Goal: Task Accomplishment & Management: Use online tool/utility

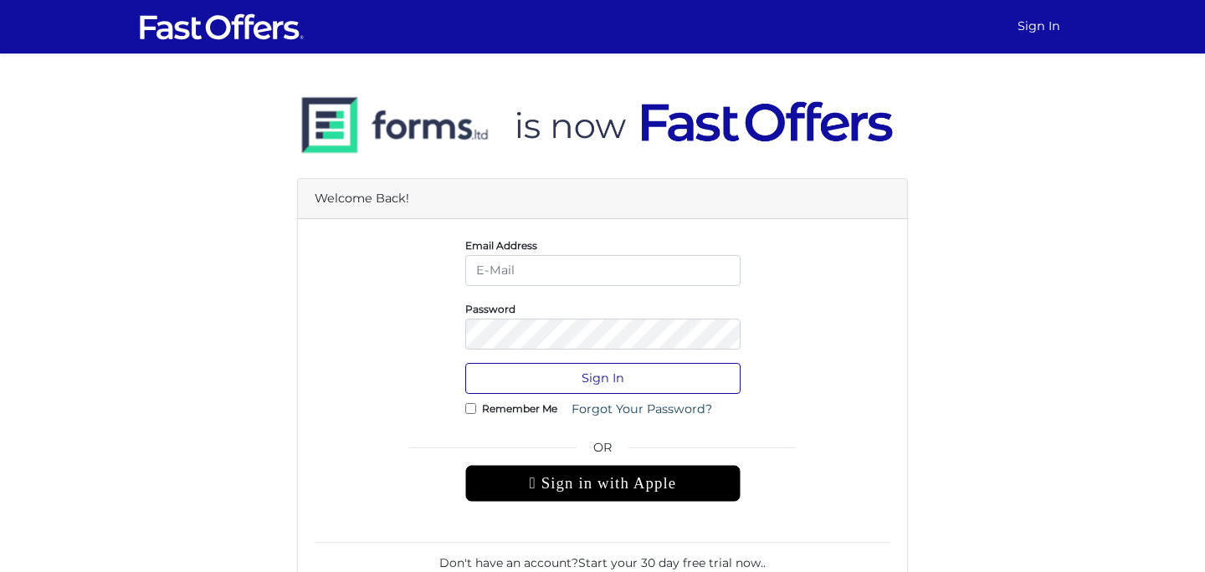
type input "dulith@strata.ca"
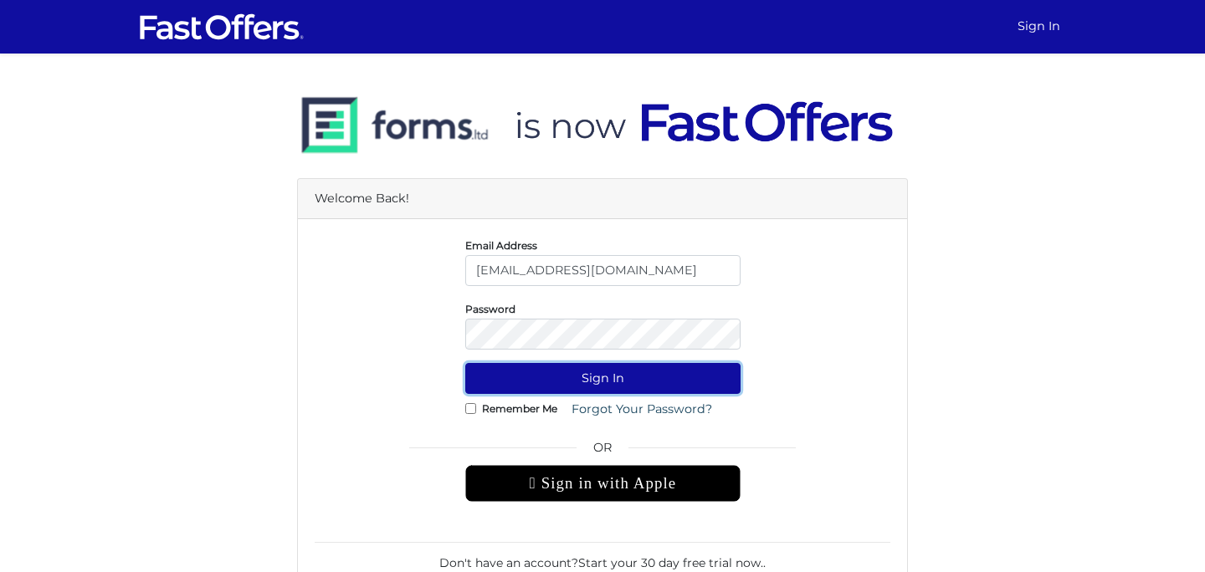
click at [564, 392] on button "Sign In" at bounding box center [602, 378] width 275 height 31
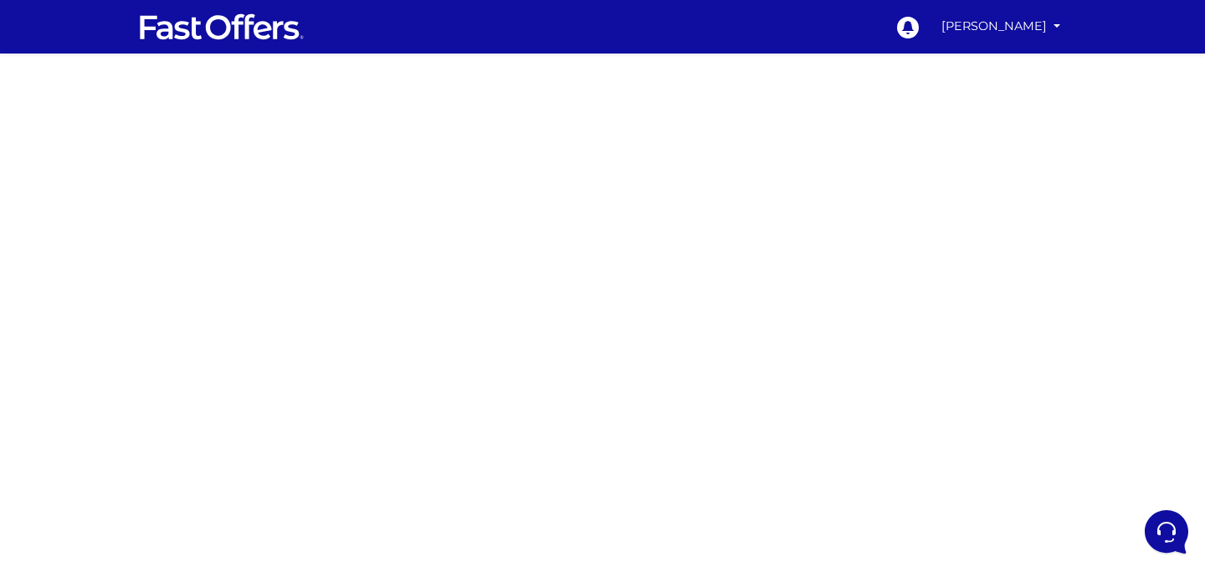
click at [925, 303] on div at bounding box center [602, 492] width 1205 height 837
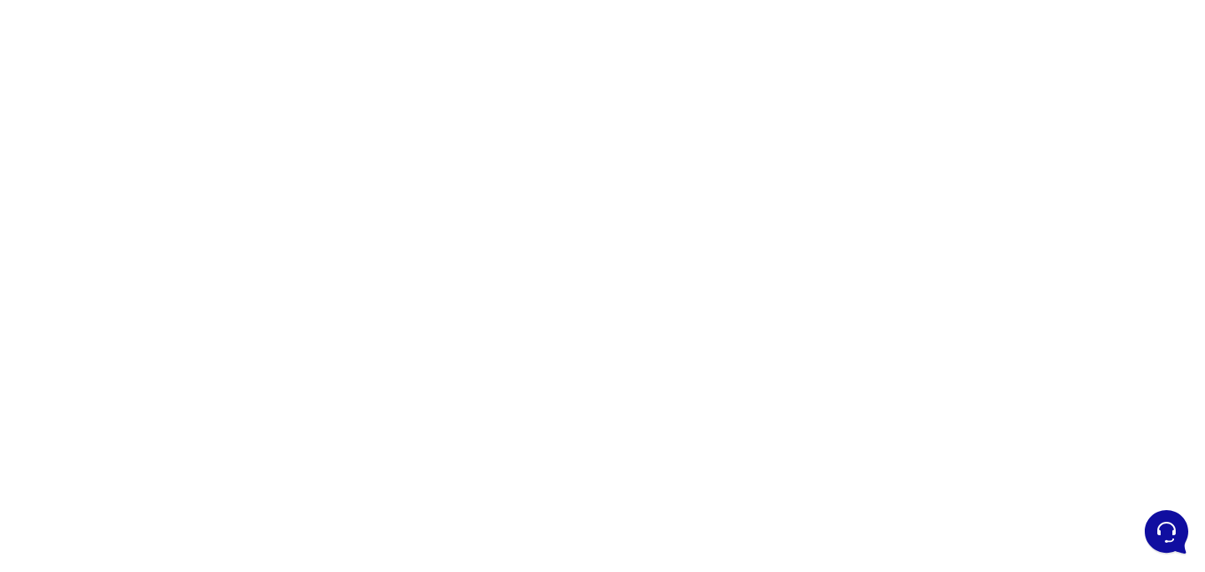
scroll to position [195, 0]
